Goal: Find specific page/section: Find specific page/section

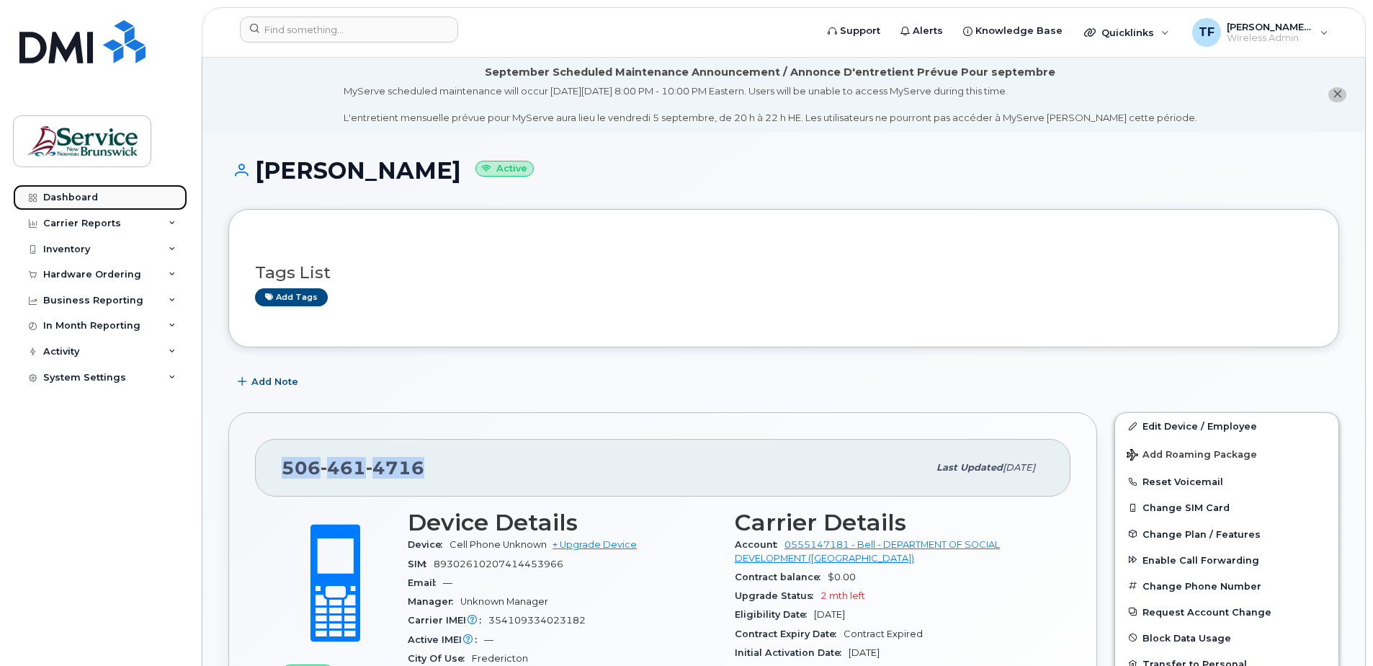
click at [82, 192] on div "Dashboard" at bounding box center [70, 198] width 55 height 12
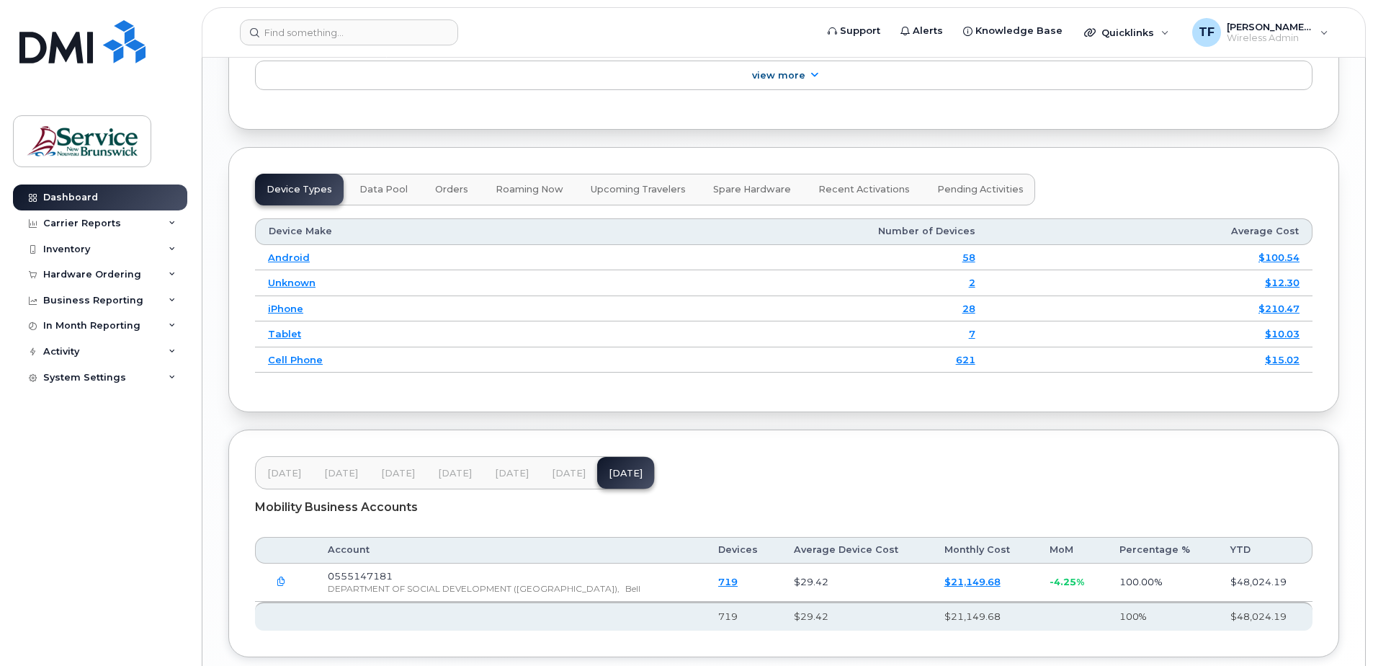
scroll to position [1800, 0]
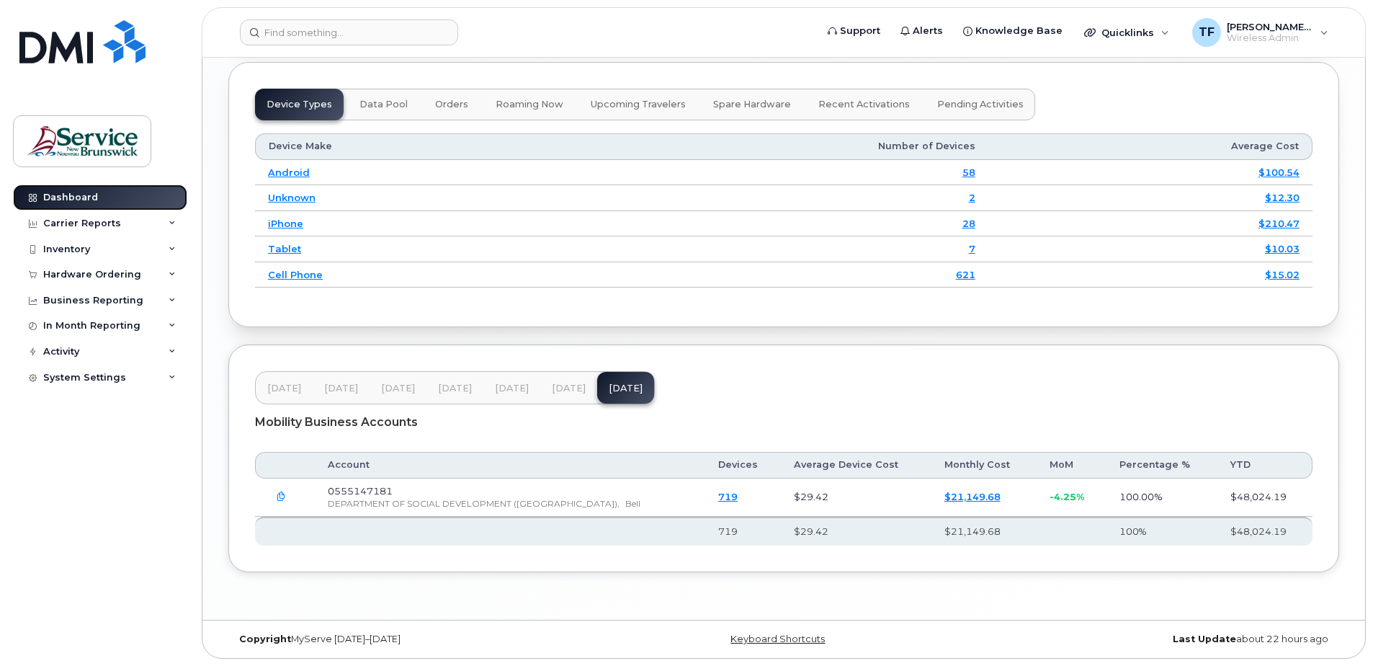
click at [71, 200] on div "Dashboard" at bounding box center [70, 198] width 55 height 12
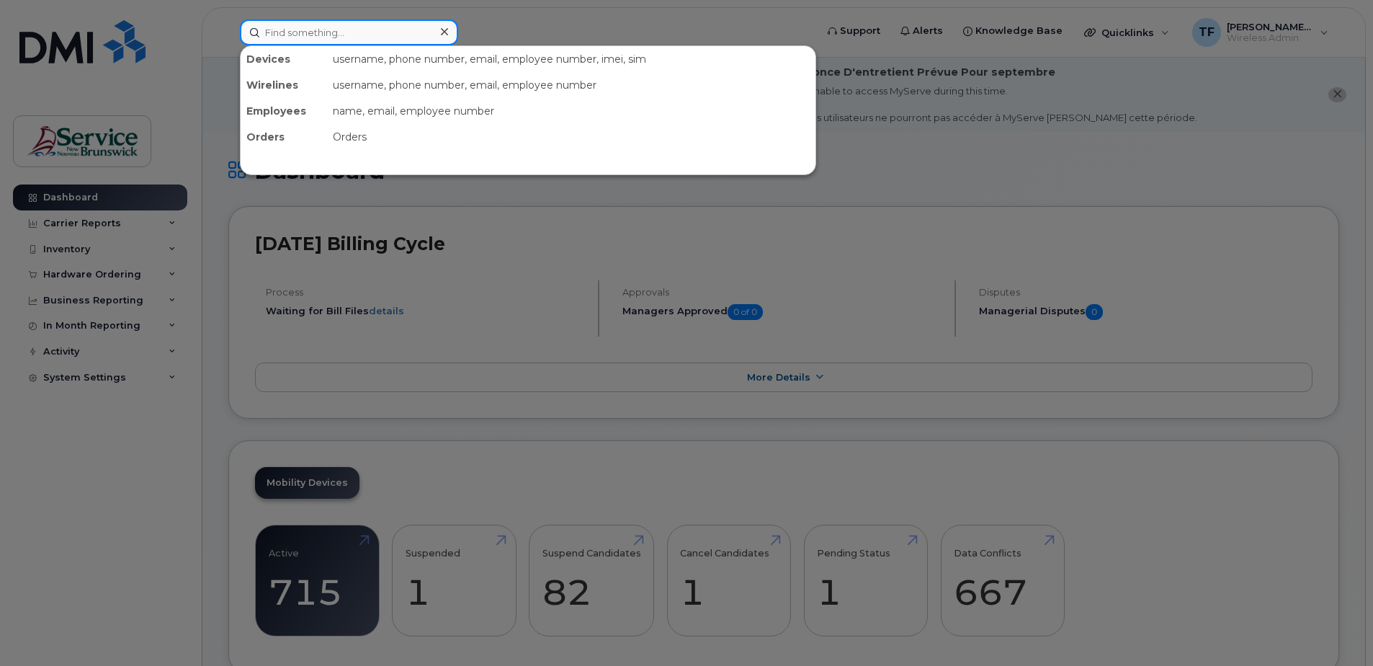
click at [298, 32] on input at bounding box center [349, 32] width 218 height 26
paste input "506 461-4716 TONY SOUCIE"
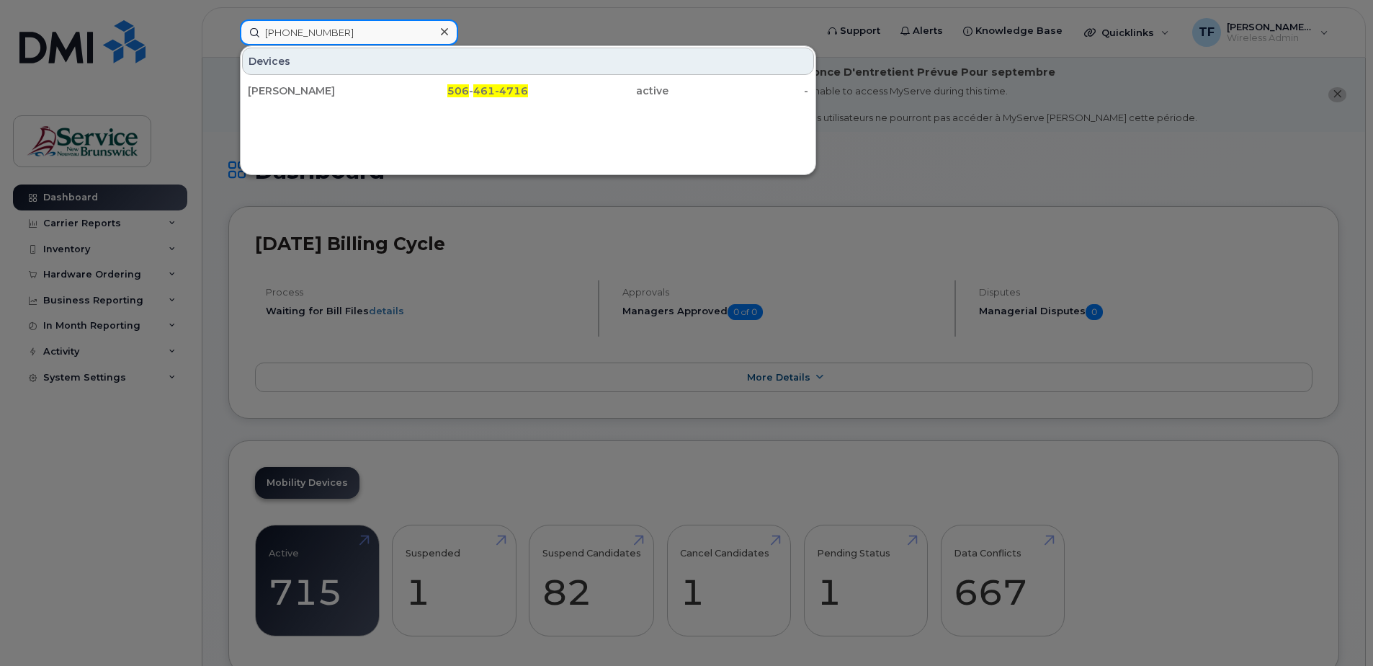
type input "506 461-4716"
click at [1097, 164] on div at bounding box center [686, 333] width 1373 height 666
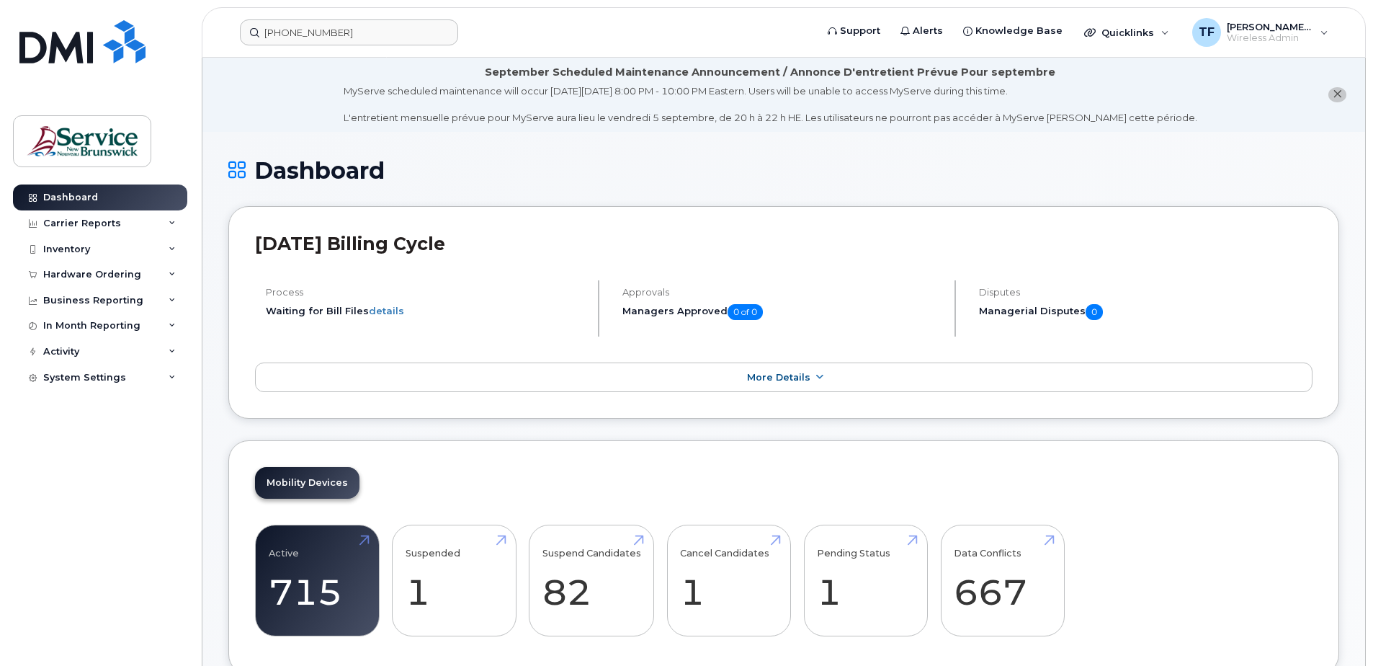
click at [1232, 174] on h1 "Dashboard" at bounding box center [783, 170] width 1111 height 25
